Goal: Find specific page/section: Find specific page/section

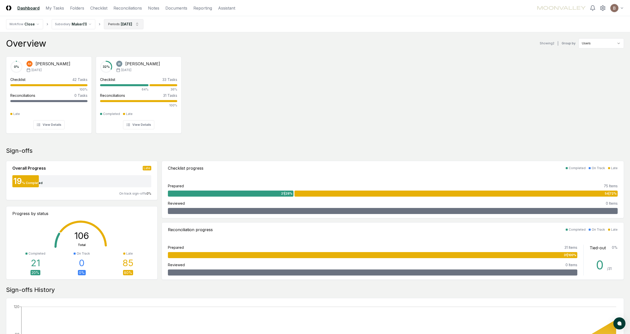
click at [128, 29] on html "CloseCore Dashboard My Tasks Folders Checklist Reconciliations Notes Documents …" at bounding box center [315, 276] width 630 height 552
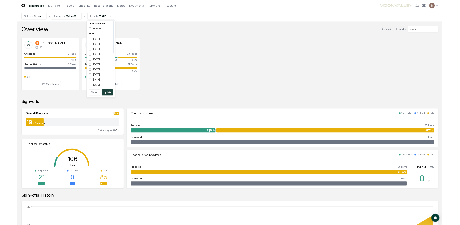
scroll to position [2, 0]
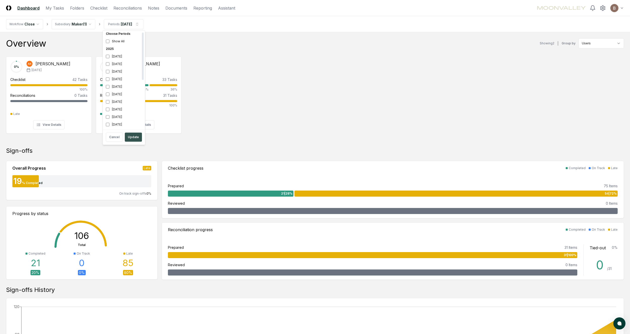
click at [132, 138] on button "Update" at bounding box center [133, 137] width 17 height 9
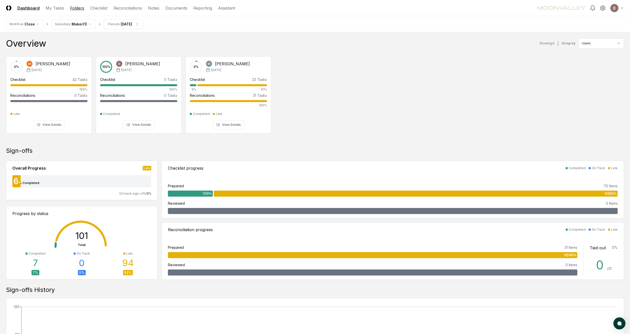
click at [73, 9] on link "Folders" at bounding box center [77, 8] width 14 height 6
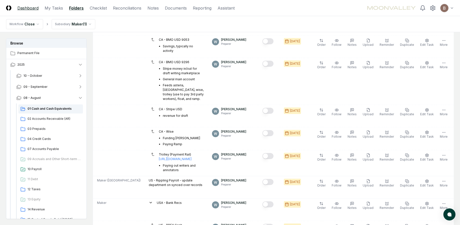
scroll to position [131, 0]
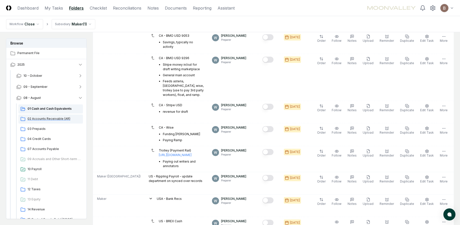
click at [51, 118] on span "02 Accounts Receivable (AR)" at bounding box center [53, 119] width 53 height 5
